Goal: Check status: Check status

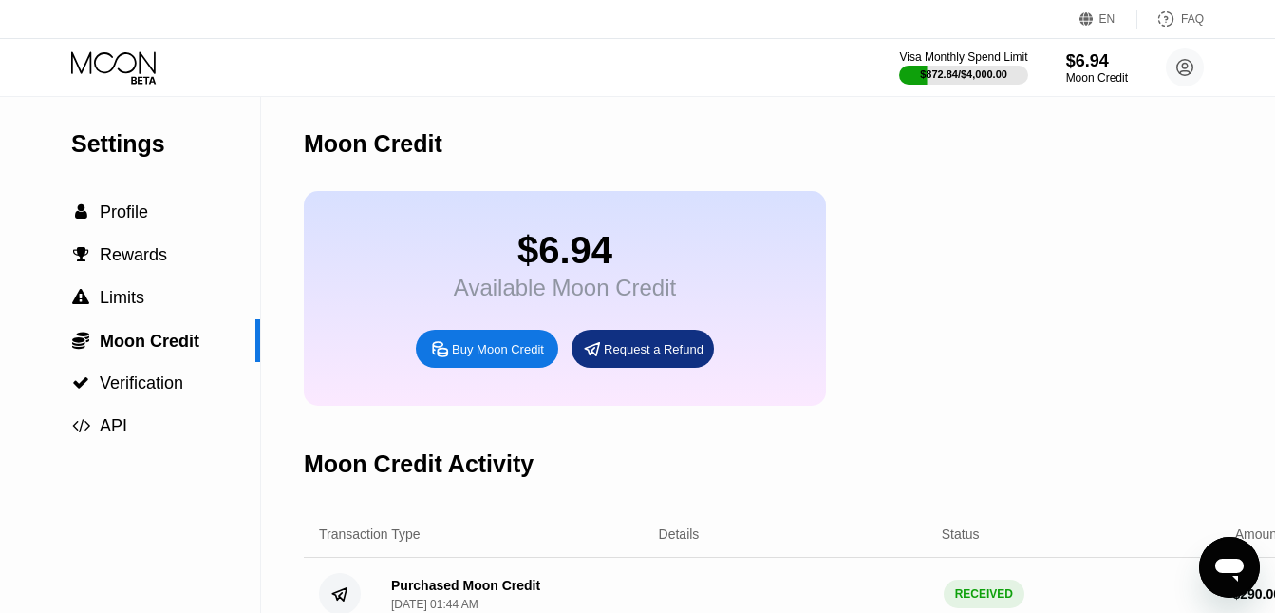
click at [1101, 56] on div "$6.94" at bounding box center [1097, 61] width 62 height 20
click at [141, 67] on icon at bounding box center [115, 67] width 88 height 33
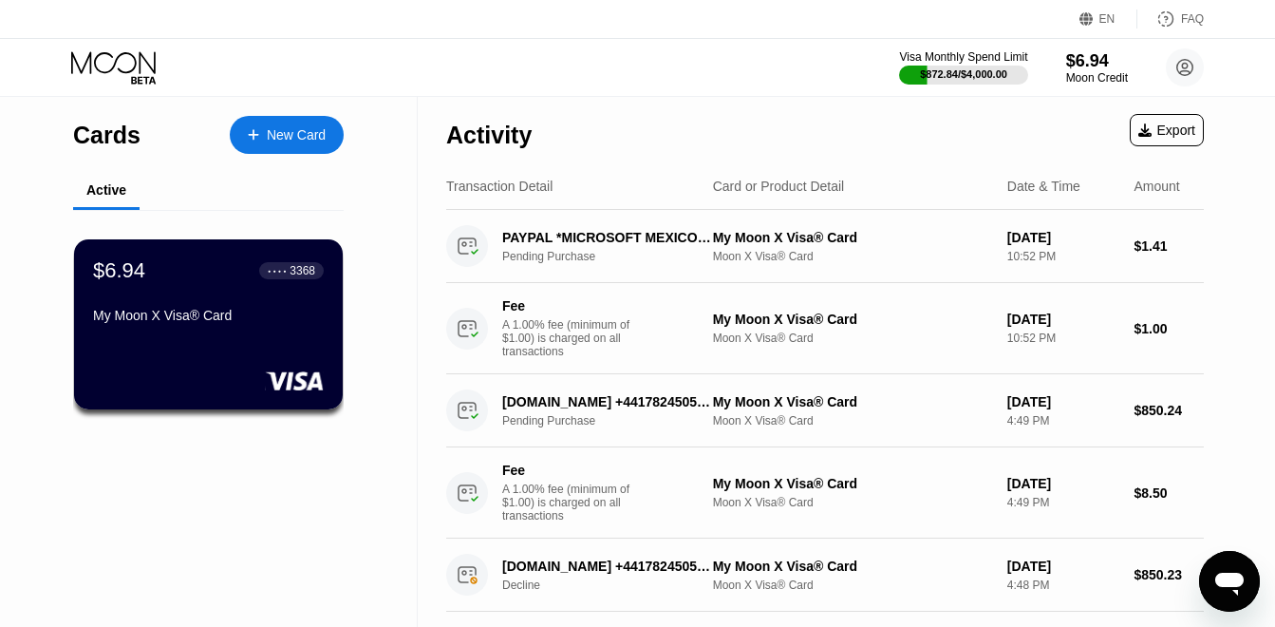
click at [243, 292] on div "$6.94 ● ● ● ● 3368 My Moon X Visa® Card" at bounding box center [208, 294] width 231 height 72
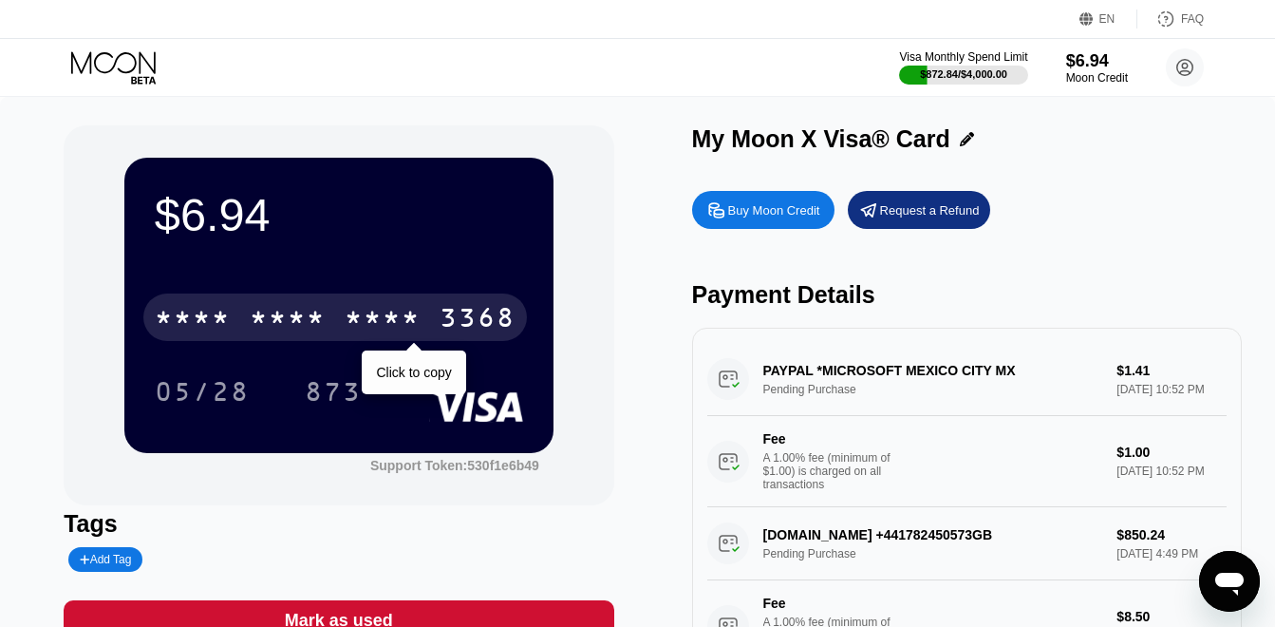
click at [339, 306] on div "* * * * * * * * * * * * 3368" at bounding box center [335, 316] width 384 height 47
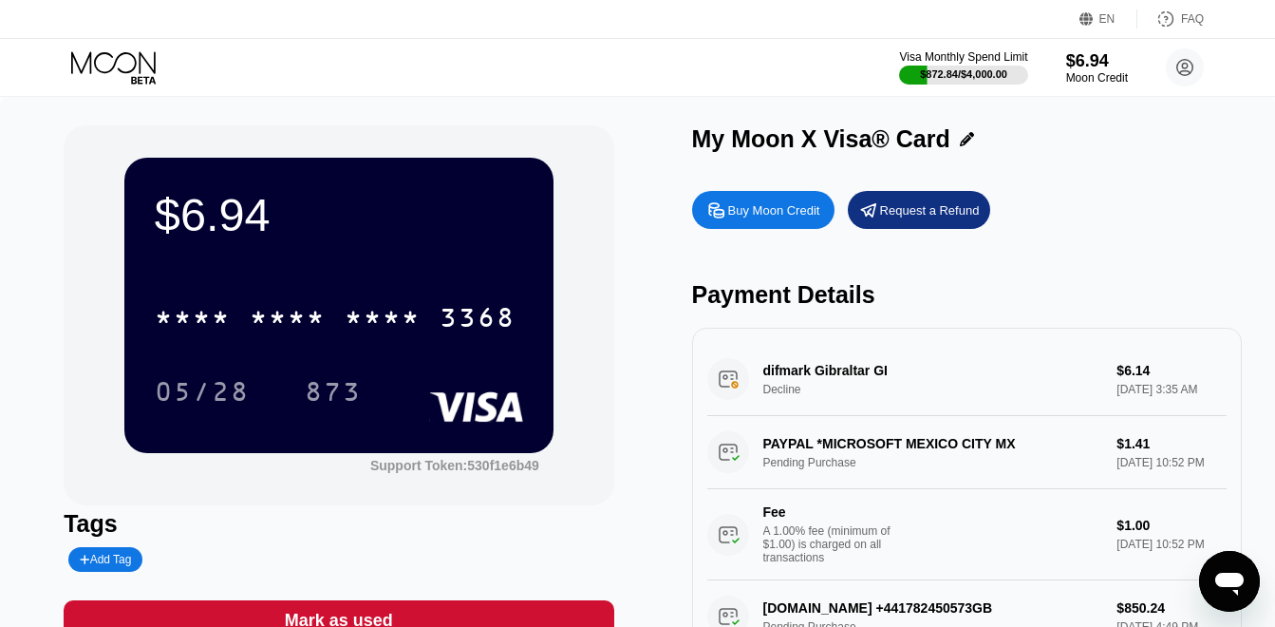
click at [330, 361] on div "* * * * * * * * * * * * 3368 05/28 873" at bounding box center [339, 335] width 368 height 112
click at [334, 334] on div "* * * * * * * * * * * * 3368" at bounding box center [335, 316] width 384 height 47
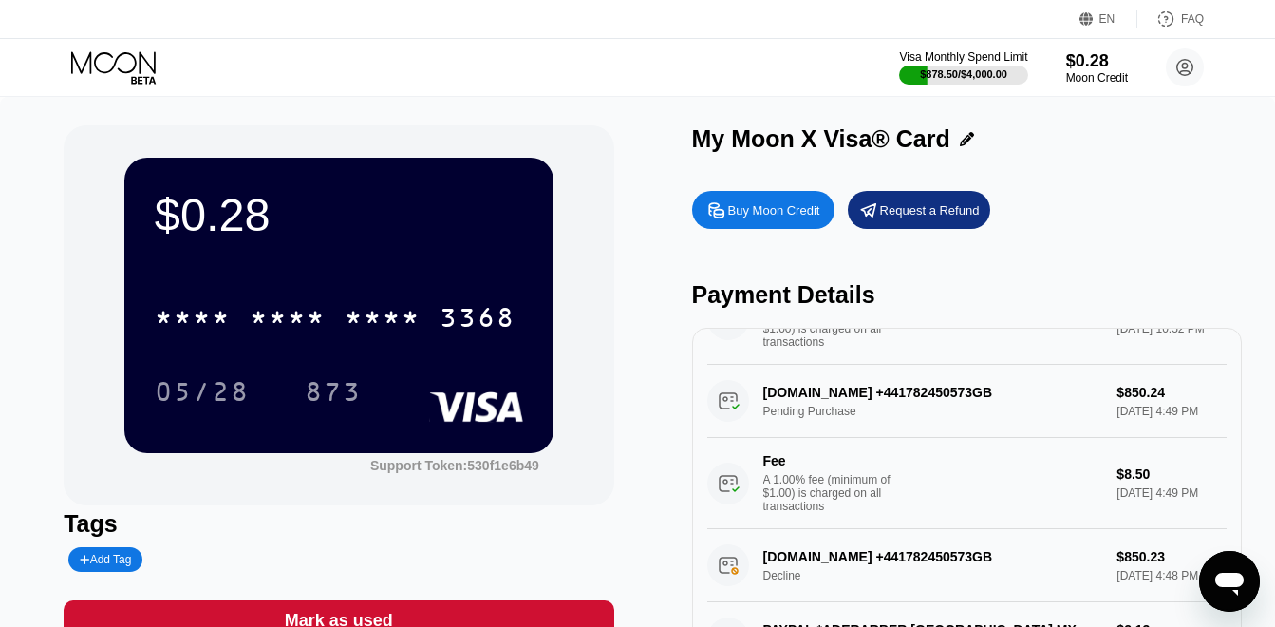
scroll to position [285, 0]
